Goal: Check status: Check status

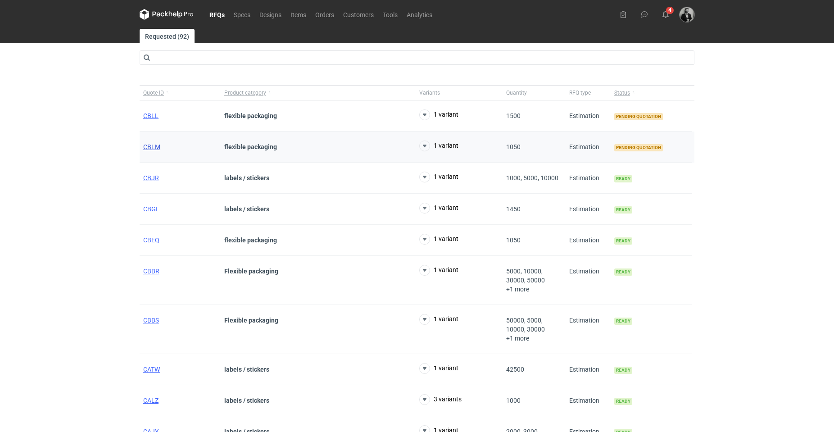
click at [158, 143] on span "CBLM" at bounding box center [151, 146] width 17 height 7
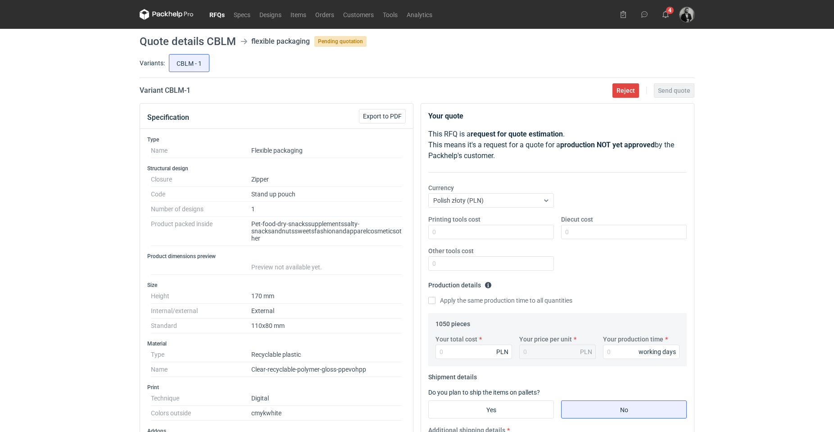
click at [217, 16] on link "RFQs" at bounding box center [217, 14] width 24 height 11
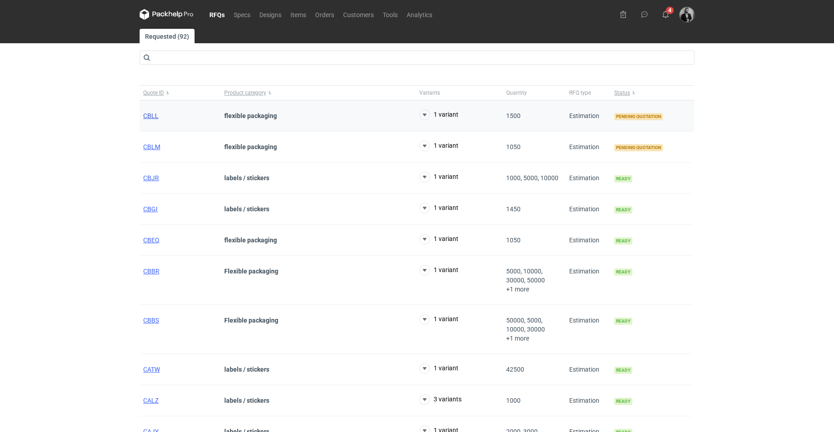
click at [150, 116] on span "CBLL" at bounding box center [150, 115] width 15 height 7
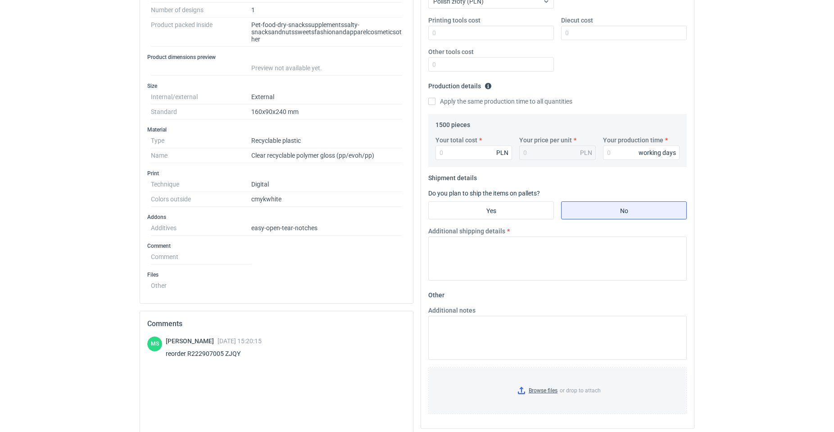
scroll to position [270, 0]
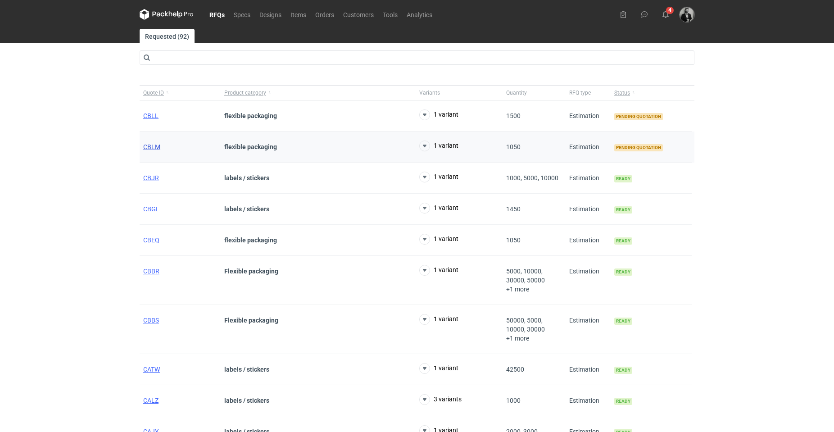
click at [152, 145] on span "CBLM" at bounding box center [151, 146] width 17 height 7
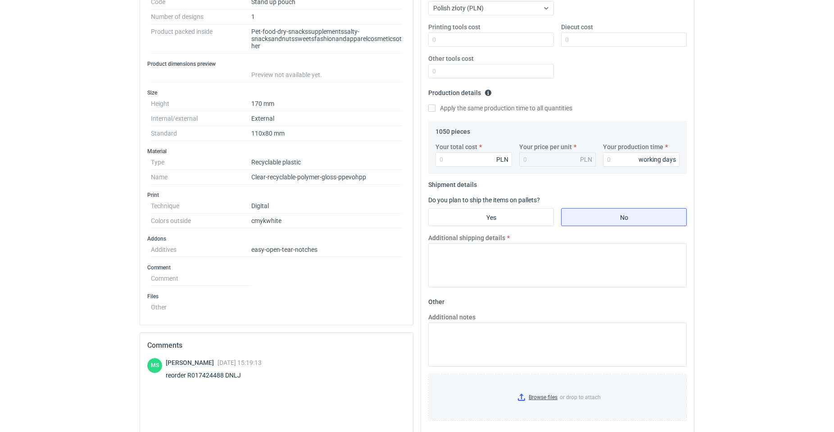
scroll to position [270, 0]
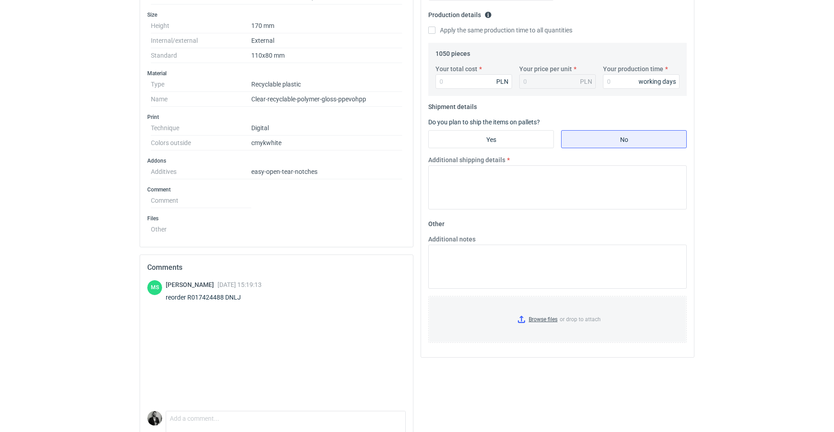
click at [207, 293] on div "reorder R017424488 DNLJ" at bounding box center [214, 297] width 96 height 9
copy div "R017424488"
